Goal: Navigation & Orientation: Go to known website

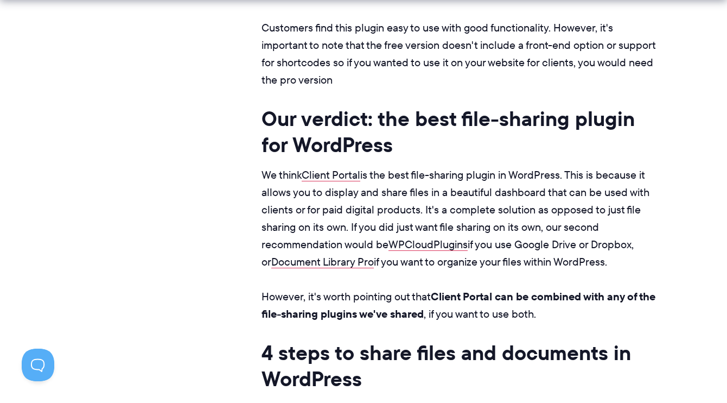
scroll to position [7054, 0]
click at [336, 167] on link "Client Portal" at bounding box center [331, 174] width 59 height 15
